Goal: Task Accomplishment & Management: Use online tool/utility

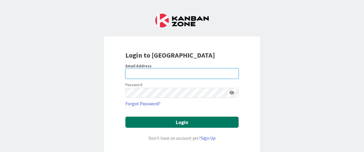
type input "[PERSON_NAME][EMAIL_ADDRESS][DOMAIN_NAME]"
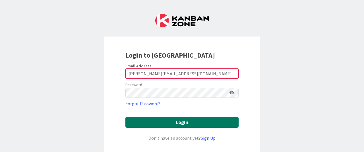
click at [210, 118] on button "Login" at bounding box center [181, 121] width 113 height 11
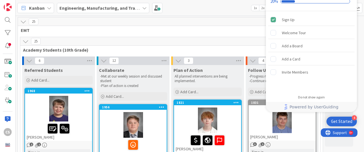
click at [259, 39] on div "25" at bounding box center [170, 41] width 300 height 9
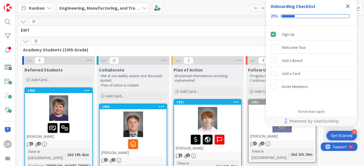
click at [349, 9] on icon "Close Checklist" at bounding box center [347, 6] width 7 height 7
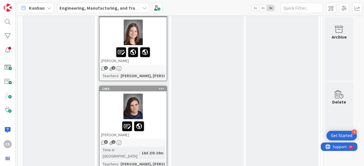
scroll to position [761, 0]
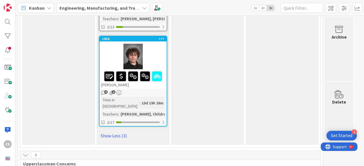
scroll to position [1089, 0]
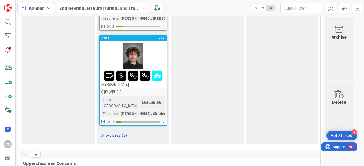
click at [113, 131] on link "Show Less (3)" at bounding box center [133, 135] width 68 height 9
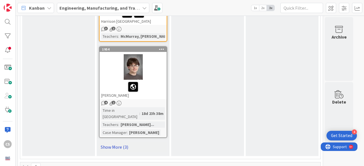
scroll to position [791, 0]
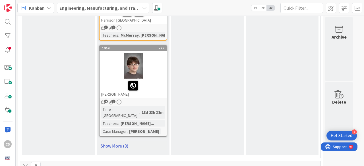
click at [118, 142] on link "Show More (3)" at bounding box center [133, 146] width 68 height 9
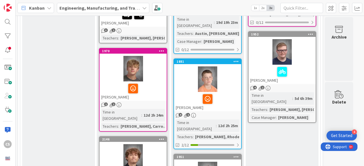
scroll to position [300, 0]
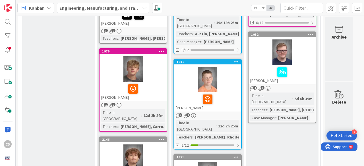
click at [149, 86] on div at bounding box center [133, 89] width 64 height 12
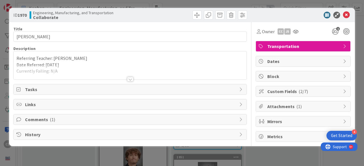
click at [129, 77] on div at bounding box center [130, 79] width 6 height 5
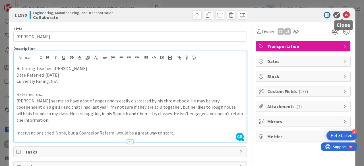
click at [343, 13] on icon at bounding box center [346, 15] width 7 height 7
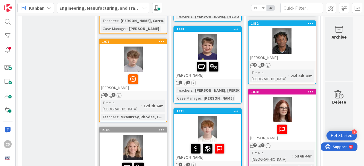
scroll to position [149, 0]
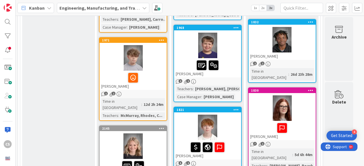
click at [157, 83] on div at bounding box center [133, 78] width 64 height 12
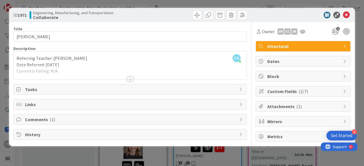
click at [131, 77] on div at bounding box center [130, 79] width 6 height 5
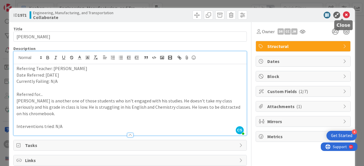
click at [343, 16] on icon at bounding box center [346, 15] width 7 height 7
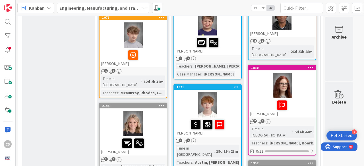
scroll to position [171, 0]
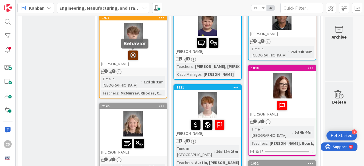
click at [134, 57] on icon at bounding box center [133, 55] width 10 height 9
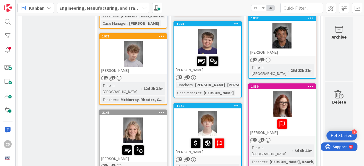
scroll to position [152, 0]
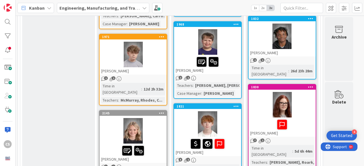
click at [154, 72] on div "[PERSON_NAME]" at bounding box center [133, 70] width 67 height 7
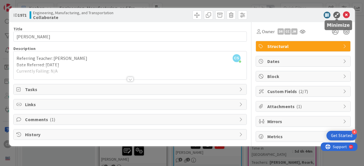
click at [337, 17] on icon at bounding box center [336, 15] width 7 height 7
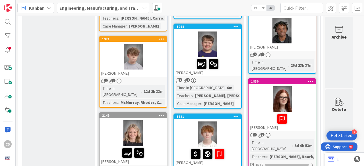
scroll to position [158, 0]
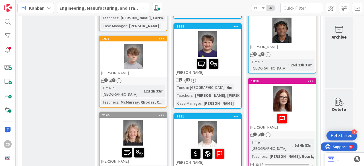
click at [154, 62] on div at bounding box center [133, 57] width 67 height 26
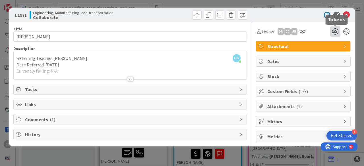
click at [332, 33] on icon at bounding box center [335, 31] width 10 height 10
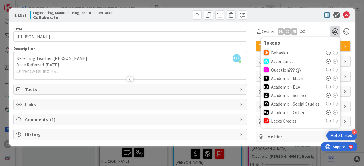
click at [328, 53] on icon at bounding box center [328, 53] width 5 height 5
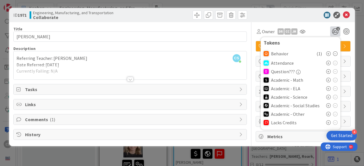
click at [264, 17] on div at bounding box center [300, 15] width 101 height 7
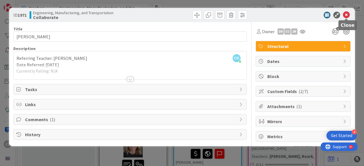
click at [349, 16] on icon at bounding box center [346, 15] width 7 height 7
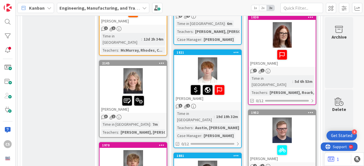
scroll to position [149, 0]
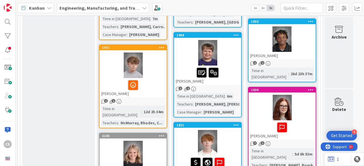
click at [148, 91] on div "[PERSON_NAME]" at bounding box center [133, 87] width 67 height 19
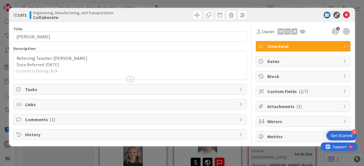
click at [130, 77] on div at bounding box center [130, 79] width 6 height 5
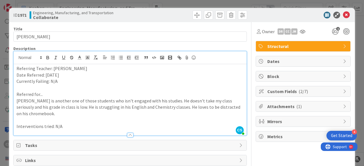
scroll to position [9, 0]
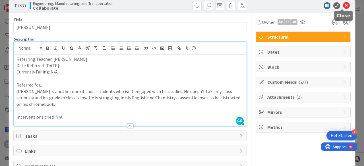
click at [343, 5] on icon at bounding box center [346, 5] width 7 height 7
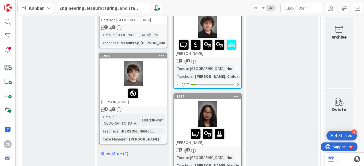
scroll to position [824, 0]
click at [112, 149] on link "Show More (1)" at bounding box center [133, 153] width 68 height 9
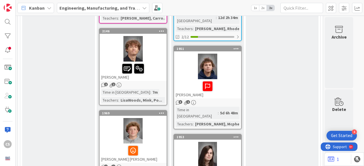
scroll to position [425, 0]
